Goal: Information Seeking & Learning: Learn about a topic

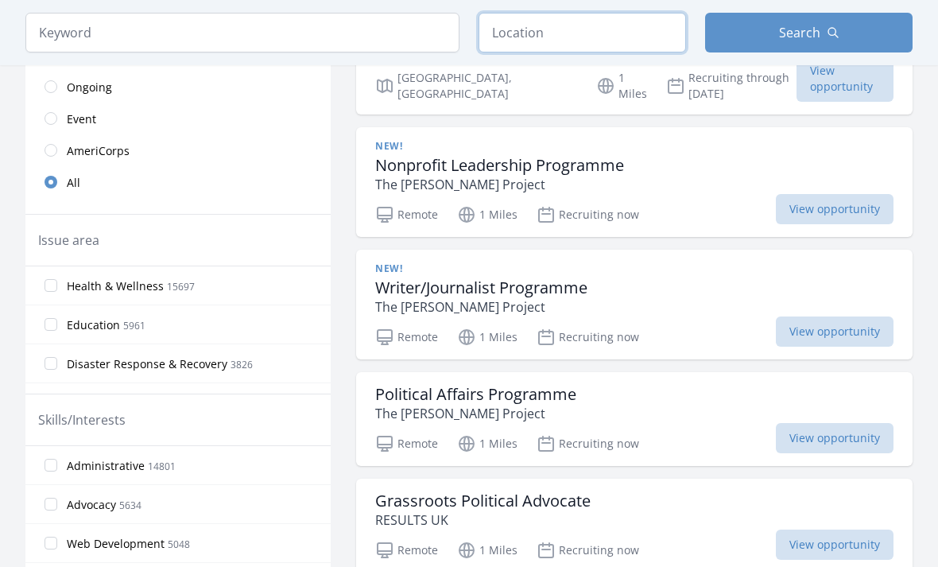
click at [517, 39] on input "text" at bounding box center [582, 33] width 207 height 40
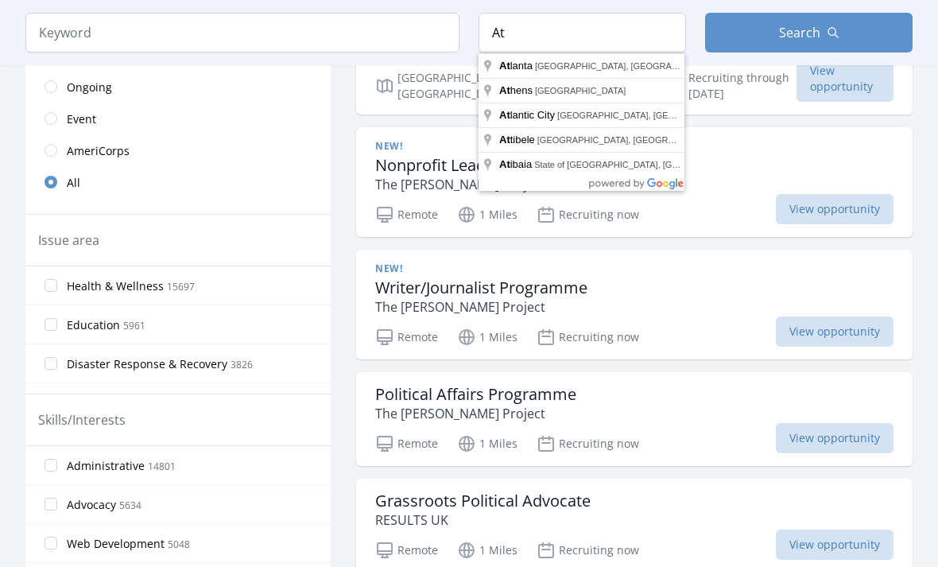
type input "[GEOGRAPHIC_DATA], [GEOGRAPHIC_DATA], [GEOGRAPHIC_DATA]"
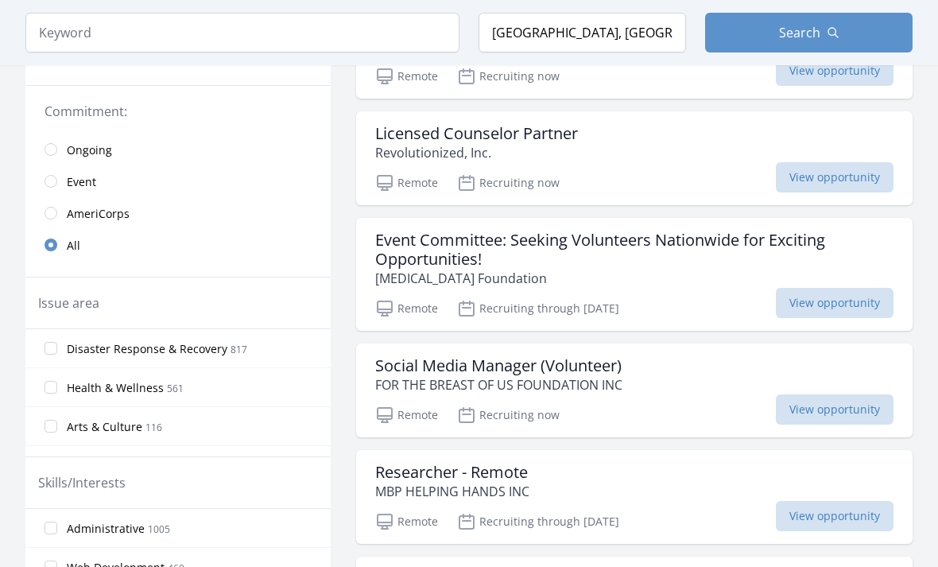
click at [739, 36] on button "Search" at bounding box center [808, 33] width 207 height 40
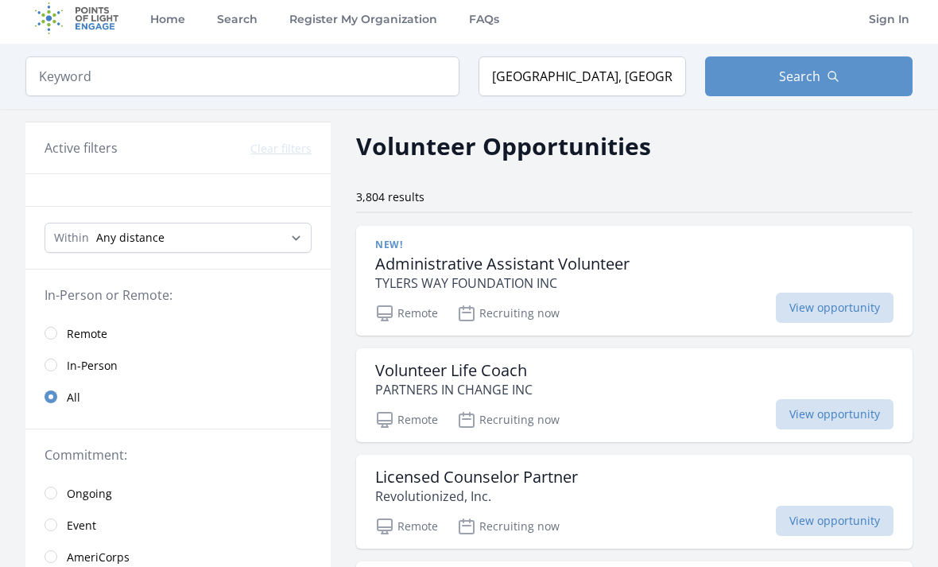
scroll to position [7, 0]
click at [405, 262] on h3 "Administrative Assistant Volunteer" at bounding box center [502, 263] width 254 height 19
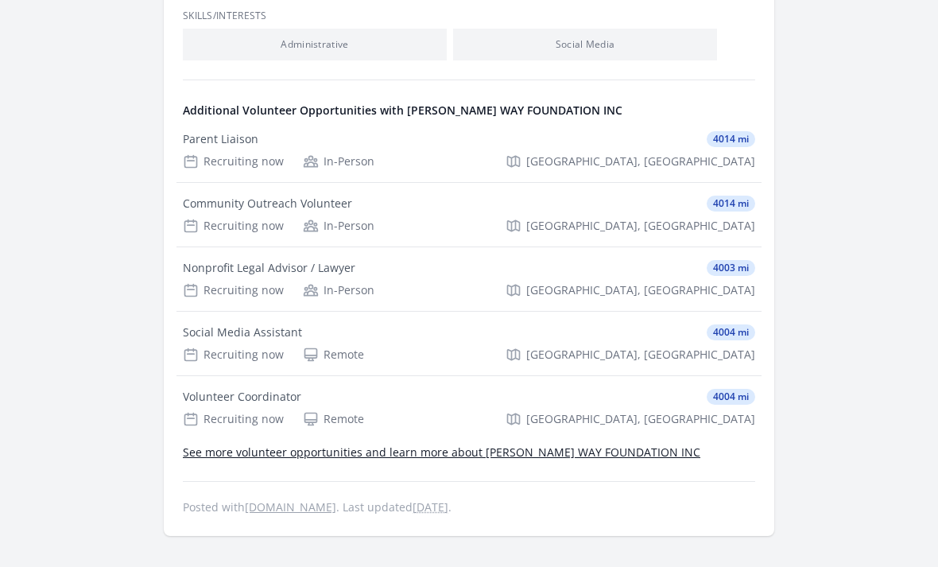
scroll to position [800, 0]
click at [207, 412] on div "Recruiting now" at bounding box center [233, 419] width 101 height 16
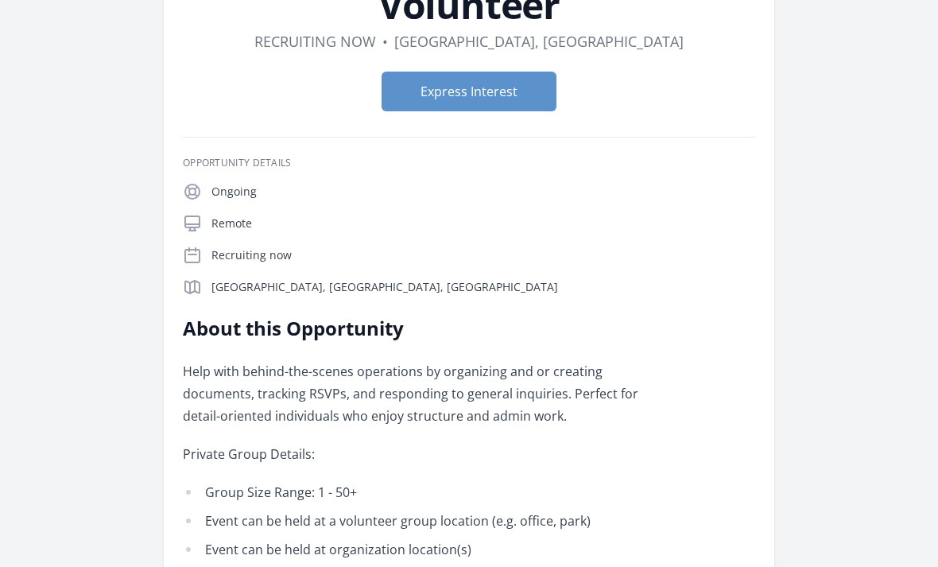
scroll to position [264, 0]
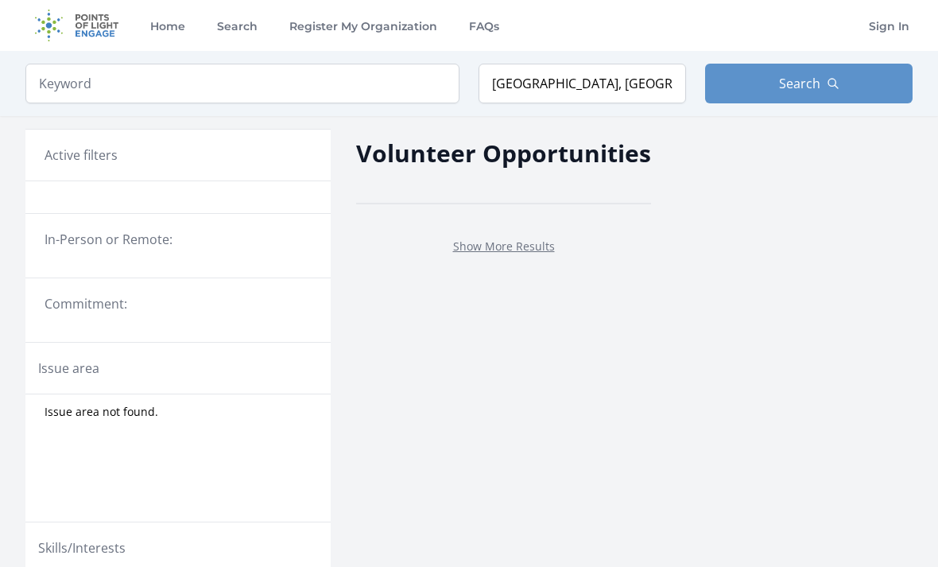
scroll to position [59, 0]
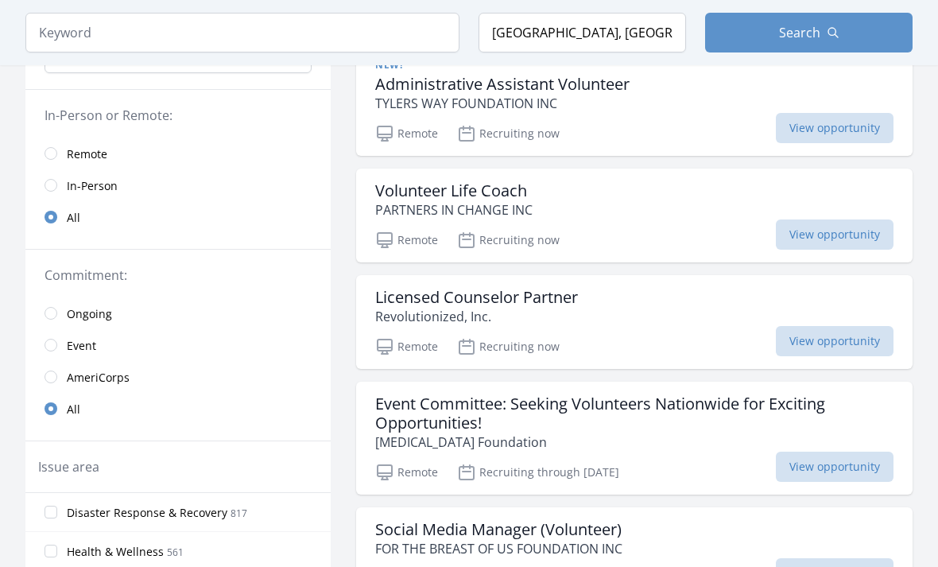
scroll to position [187, 0]
click at [405, 421] on h3 "Event Committee: Seeking Volunteers Nationwide for Exciting Opportunities!" at bounding box center [634, 413] width 518 height 38
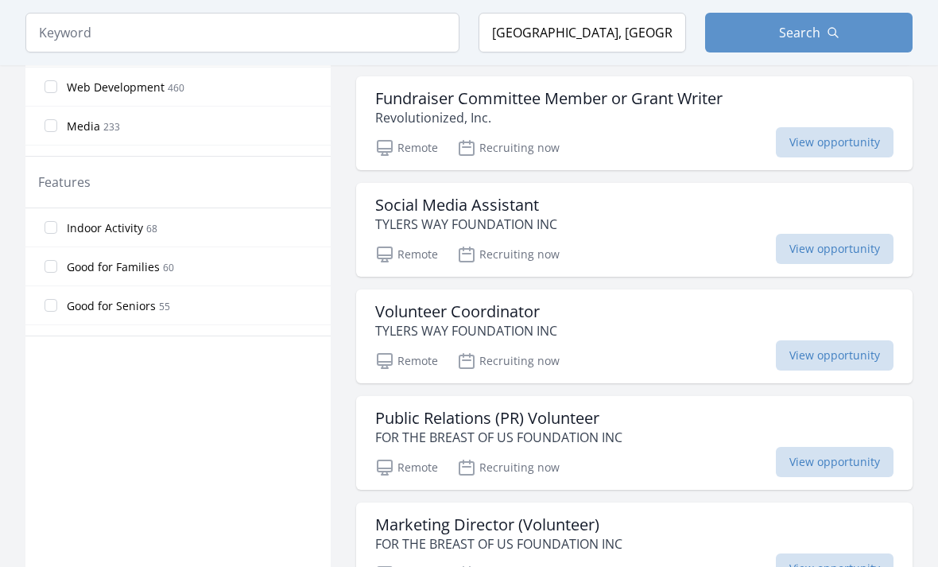
scroll to position [851, 0]
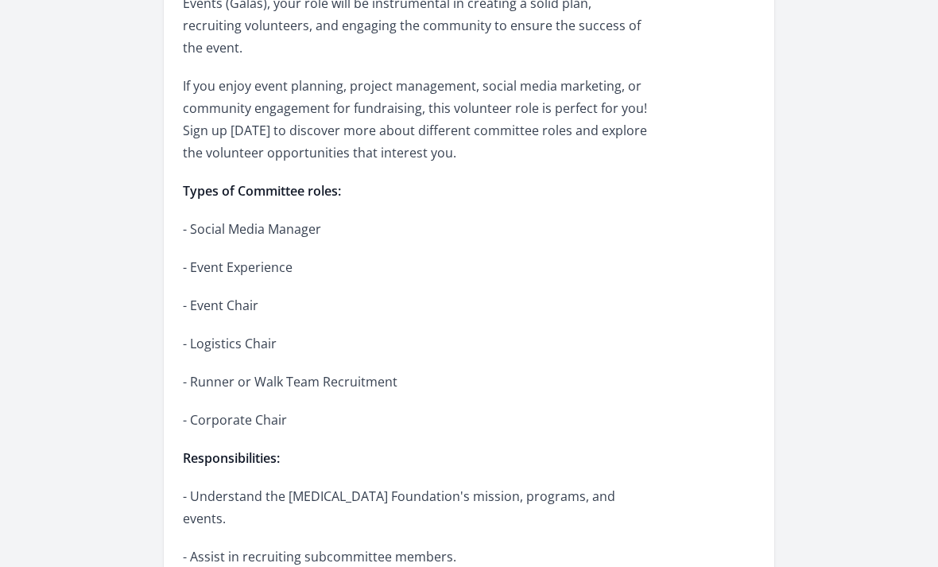
scroll to position [725, 0]
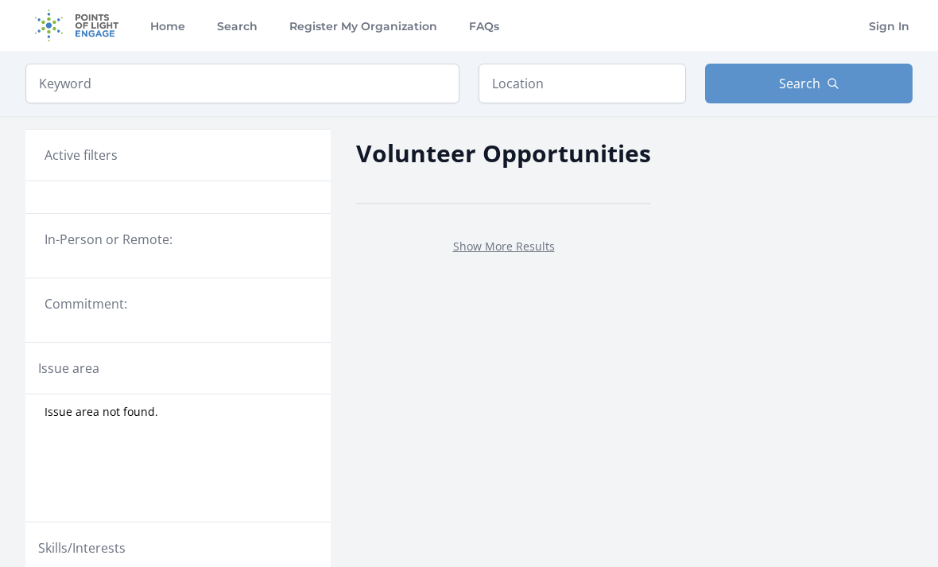
scroll to position [351, 0]
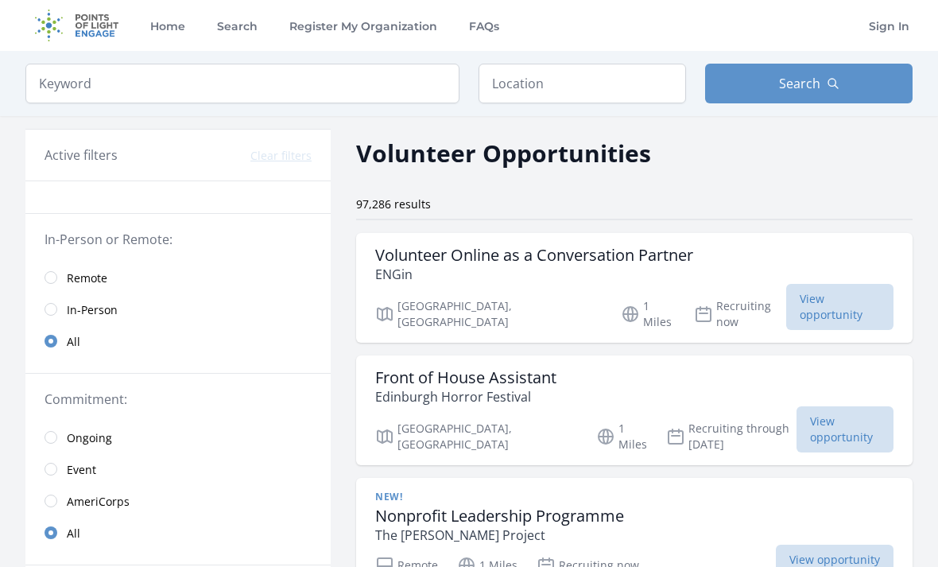
scroll to position [10, 0]
